Goal: Task Accomplishment & Management: Complete application form

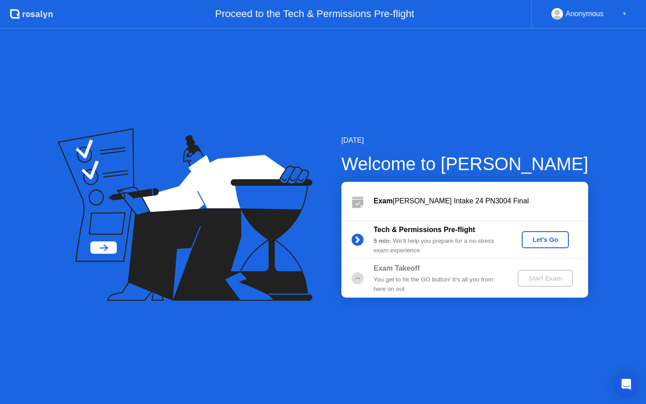
click at [541, 240] on div "Let's Go" at bounding box center [545, 239] width 40 height 7
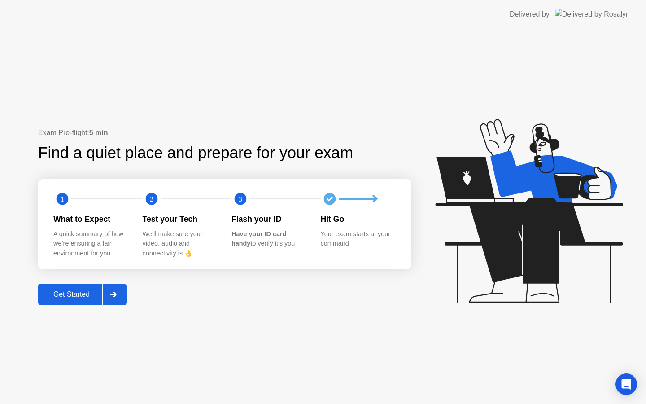
click at [78, 299] on button "Get Started" at bounding box center [82, 295] width 88 height 22
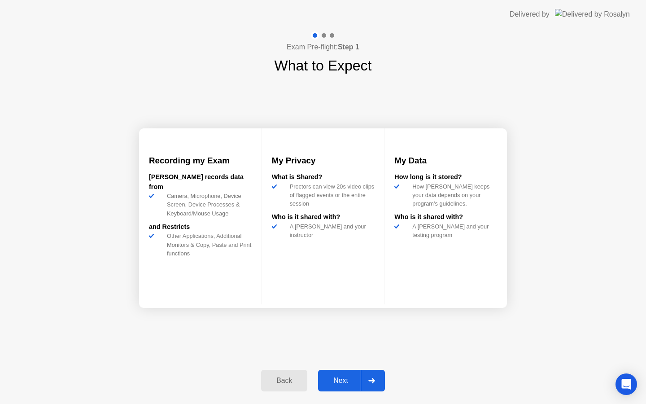
click at [372, 378] on icon at bounding box center [371, 380] width 7 height 5
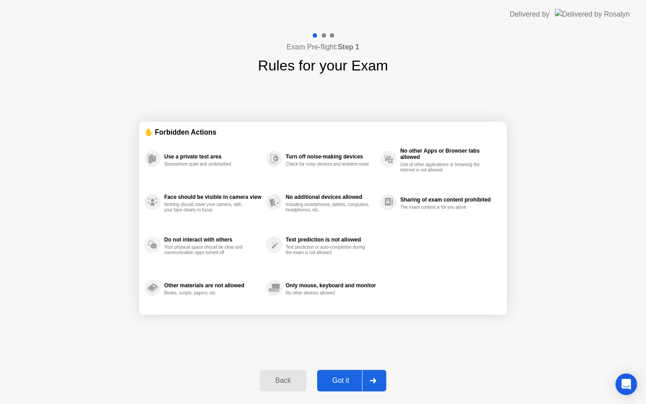
click at [372, 378] on icon at bounding box center [373, 380] width 7 height 5
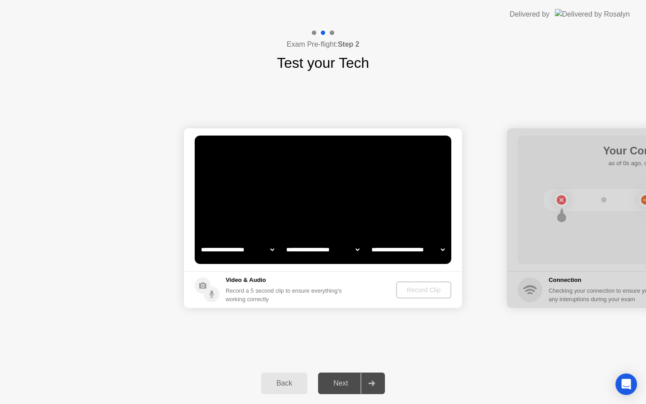
select select "**********"
select select "*******"
click at [424, 289] on div "Record Clip" at bounding box center [424, 289] width 48 height 7
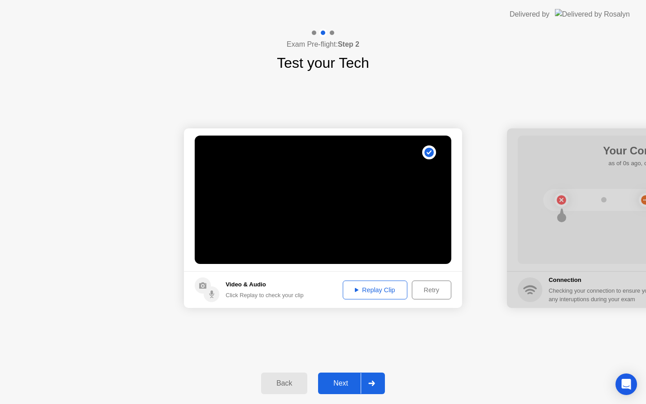
click at [357, 381] on div "Next" at bounding box center [341, 383] width 40 height 8
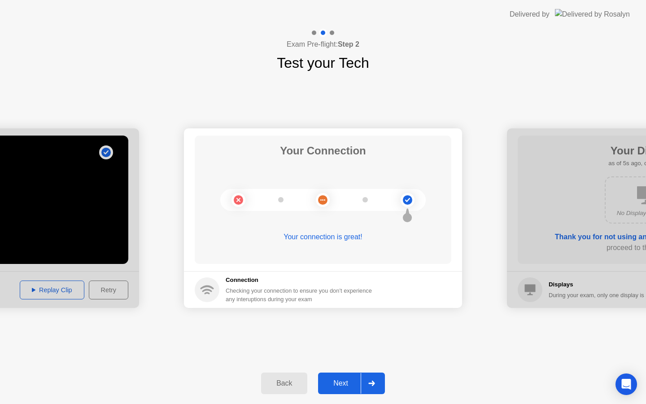
click at [371, 381] on icon at bounding box center [371, 383] width 7 height 5
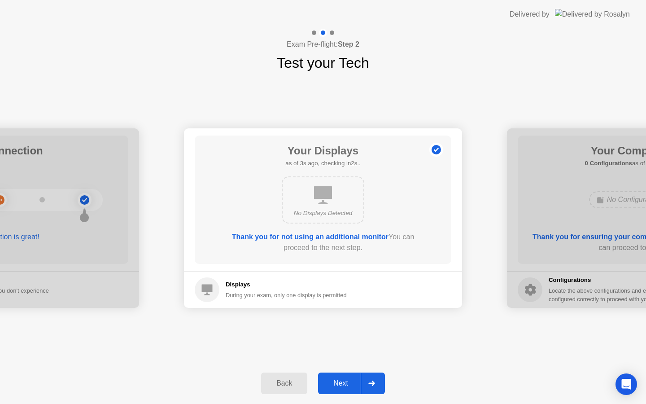
click at [371, 381] on icon at bounding box center [371, 383] width 7 height 5
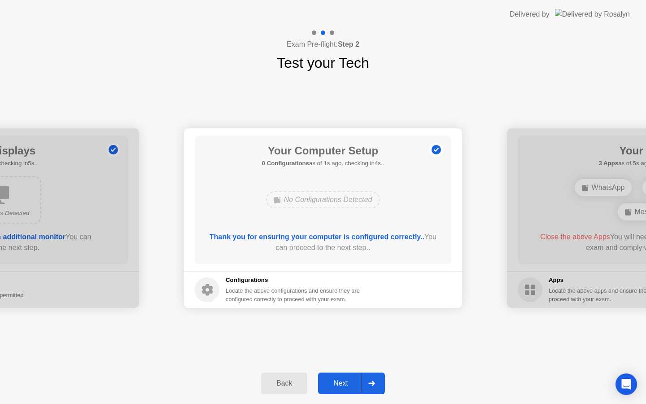
click at [371, 381] on icon at bounding box center [371, 383] width 7 height 5
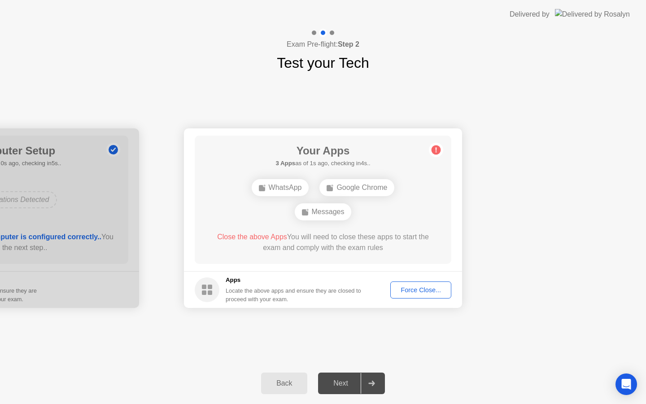
click at [411, 289] on div "Force Close..." at bounding box center [421, 289] width 55 height 7
click at [424, 289] on div "Force Close..." at bounding box center [421, 289] width 55 height 7
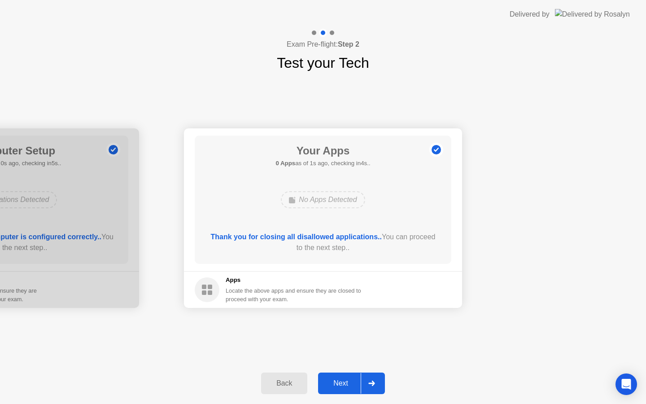
click at [369, 382] on icon at bounding box center [371, 383] width 7 height 5
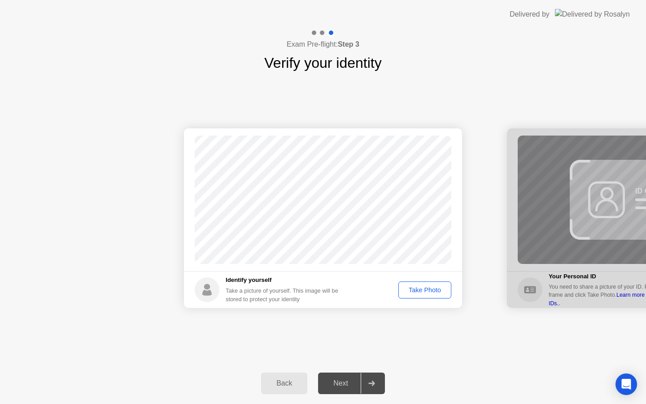
click at [408, 291] on div "Take Photo" at bounding box center [425, 289] width 47 height 7
click at [372, 388] on div at bounding box center [372, 383] width 22 height 21
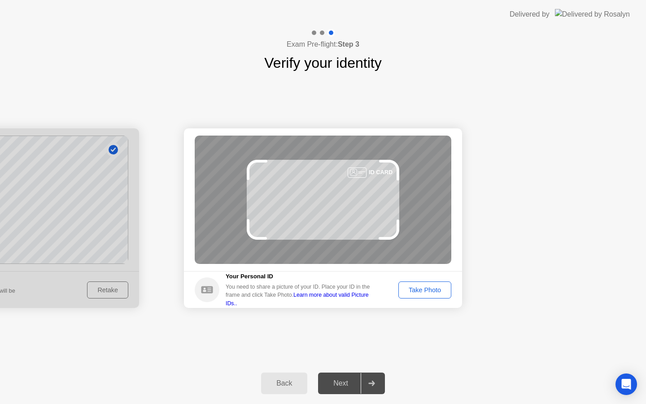
click at [419, 291] on div "Take Photo" at bounding box center [425, 289] width 47 height 7
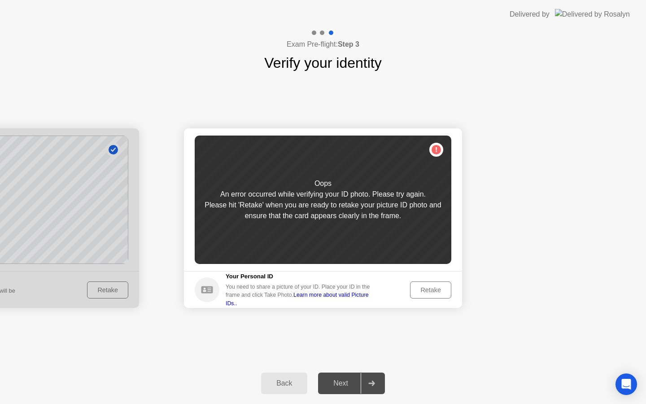
click at [423, 288] on div "Retake" at bounding box center [430, 289] width 35 height 7
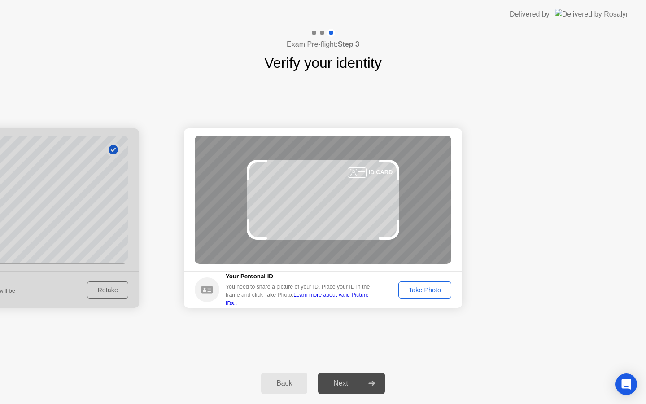
click at [427, 290] on div "Take Photo" at bounding box center [425, 289] width 47 height 7
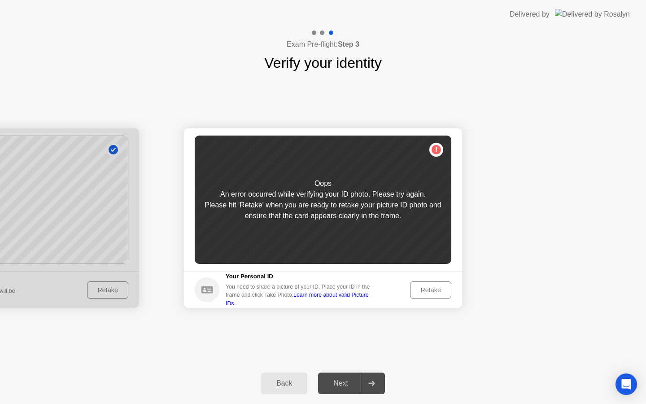
click at [427, 290] on div "Retake" at bounding box center [430, 289] width 35 height 7
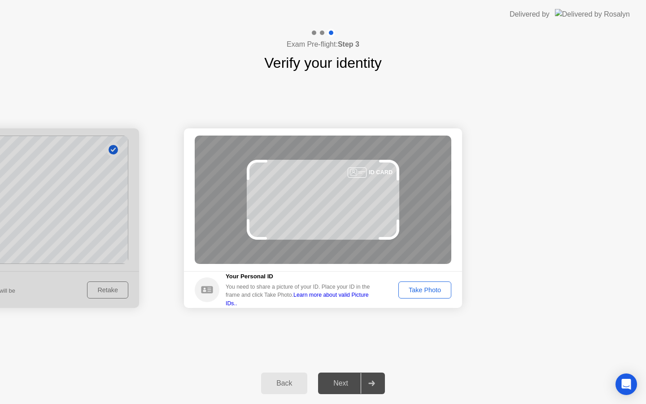
click at [416, 293] on div "Take Photo" at bounding box center [425, 289] width 47 height 7
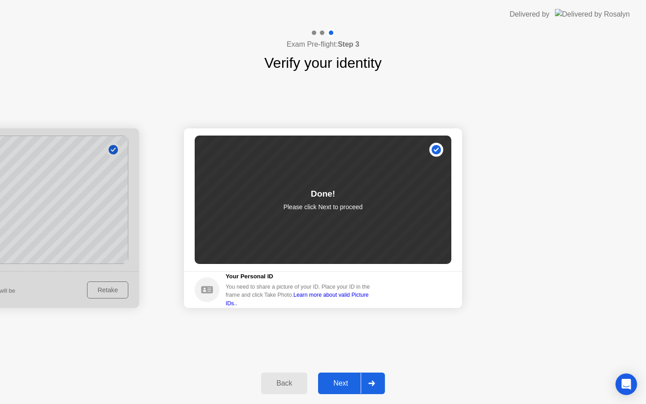
click at [371, 381] on icon at bounding box center [371, 383] width 7 height 5
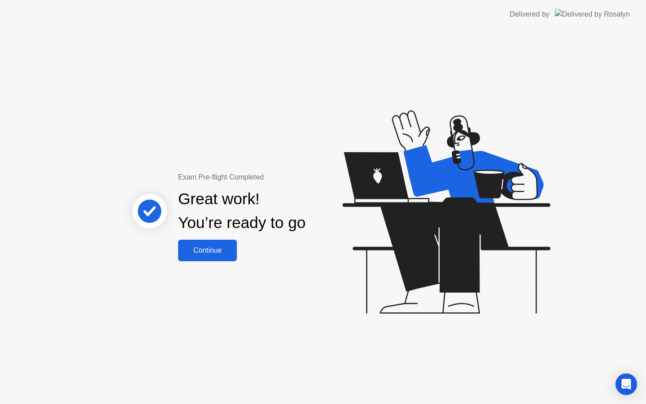
click at [211, 248] on div "Continue" at bounding box center [207, 250] width 53 height 8
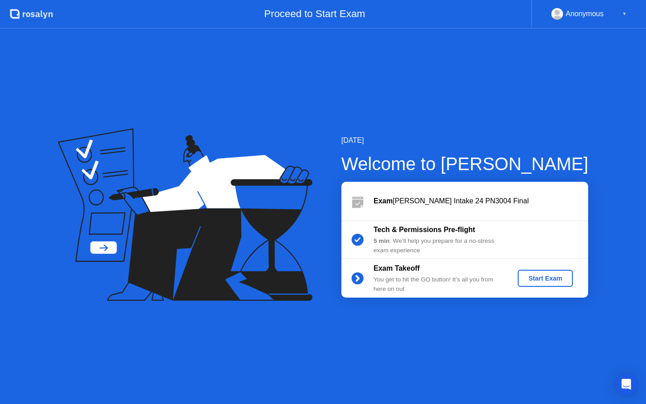
click at [533, 277] on div "Start Exam" at bounding box center [545, 278] width 48 height 7
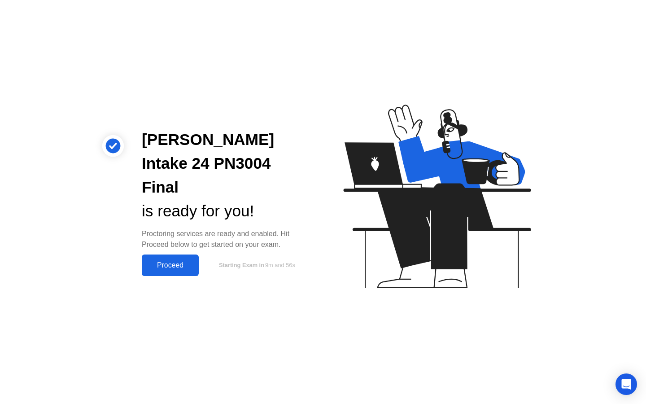
click at [183, 254] on button "Proceed" at bounding box center [170, 265] width 57 height 22
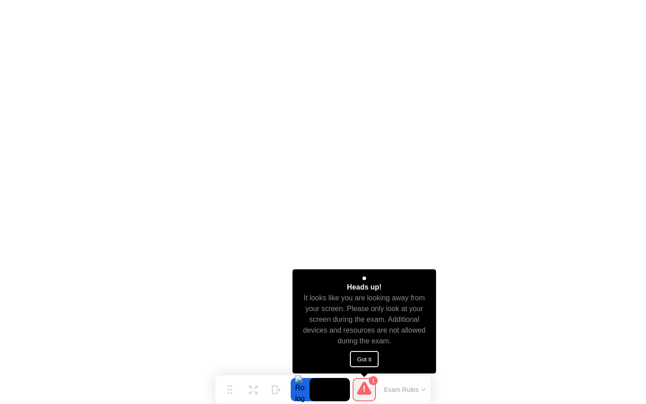
click at [362, 360] on button "Got it" at bounding box center [364, 359] width 29 height 16
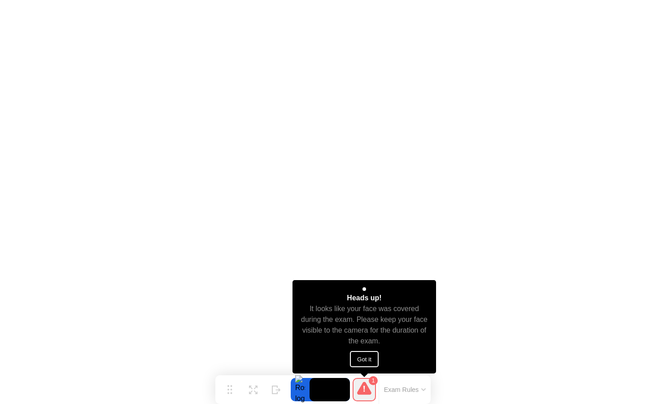
click at [365, 361] on button "Got it" at bounding box center [364, 359] width 29 height 16
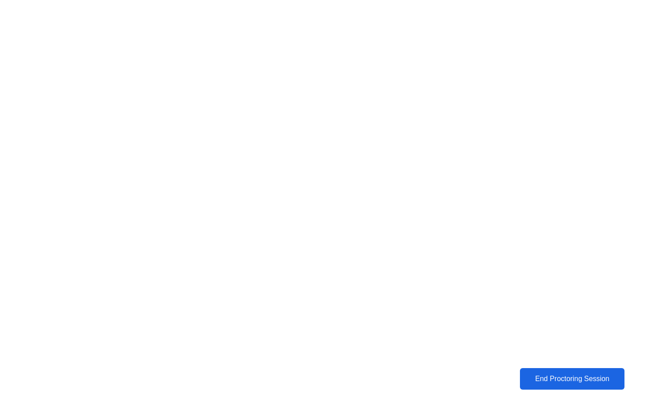
click at [574, 375] on div "End Proctoring Session" at bounding box center [572, 379] width 100 height 8
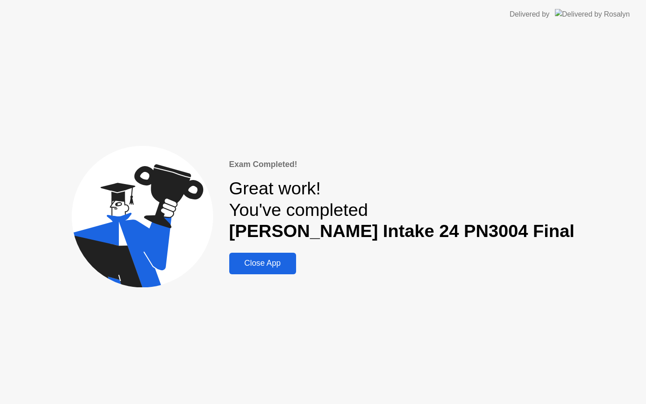
click at [290, 262] on div "Close App" at bounding box center [262, 262] width 61 height 9
